Goal: Transaction & Acquisition: Purchase product/service

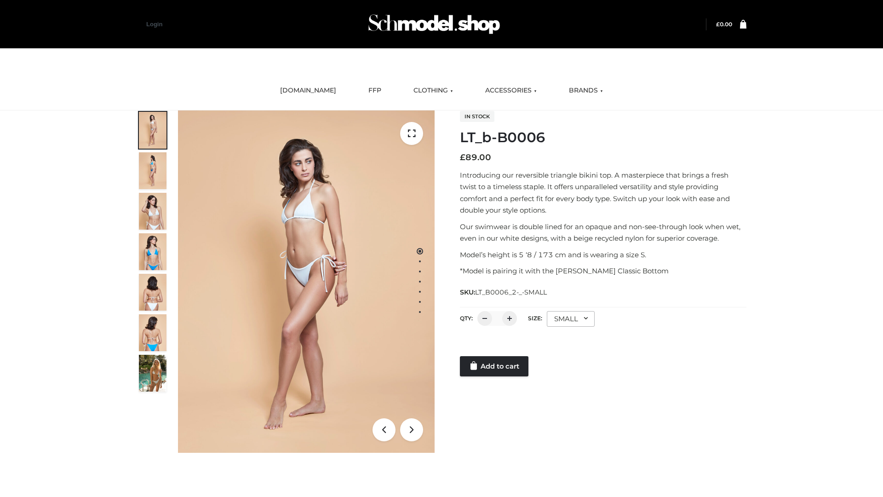
click at [495, 366] on link "Add to cart" at bounding box center [494, 366] width 69 height 20
